Goal: Information Seeking & Learning: Learn about a topic

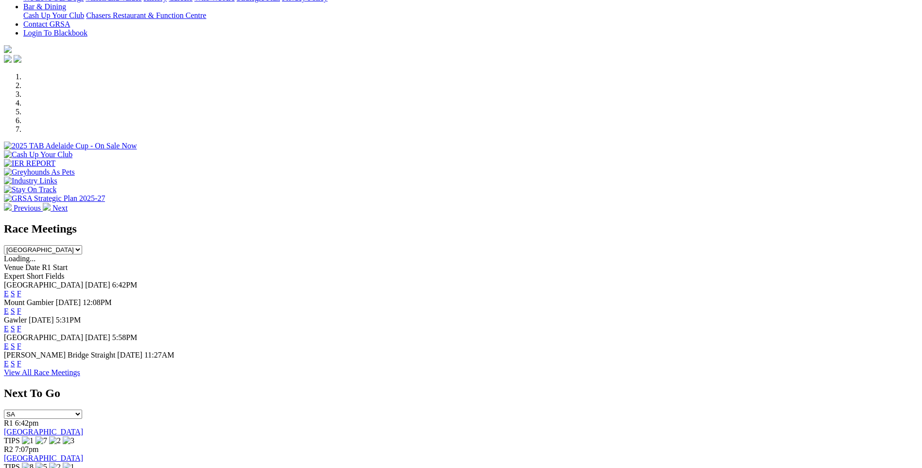
scroll to position [243, 0]
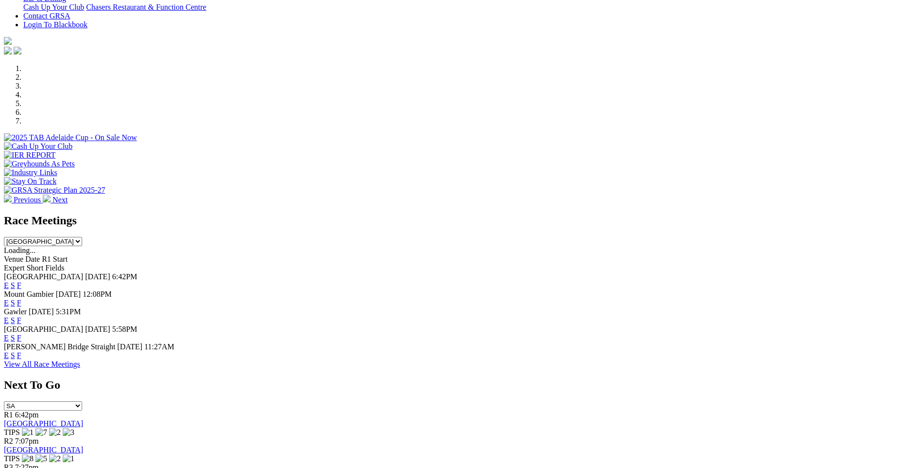
click at [9, 281] on link "E" at bounding box center [6, 285] width 5 height 8
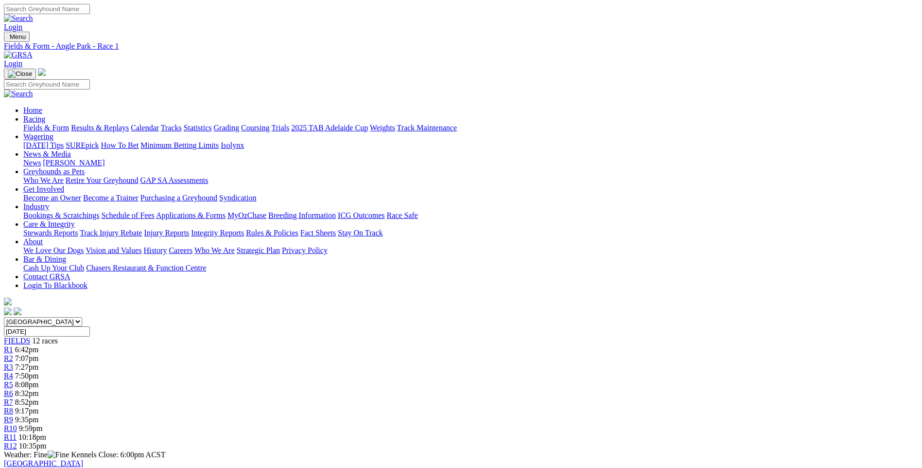
click at [30, 336] on span "FIELDS" at bounding box center [17, 340] width 26 height 8
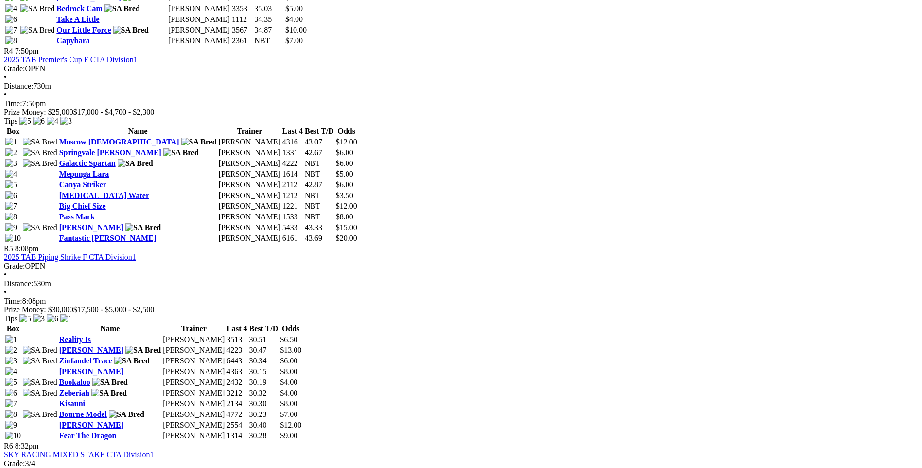
scroll to position [972, 0]
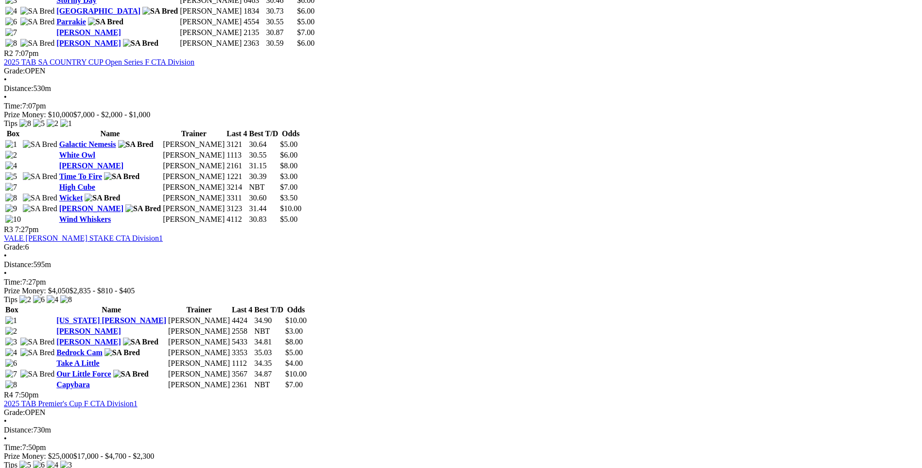
scroll to position [972, 0]
